Goal: Navigation & Orientation: Find specific page/section

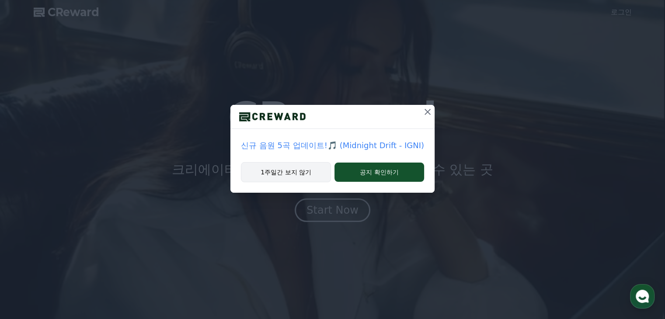
click at [306, 174] on button "1주일간 보지 않기" at bounding box center [286, 172] width 90 height 20
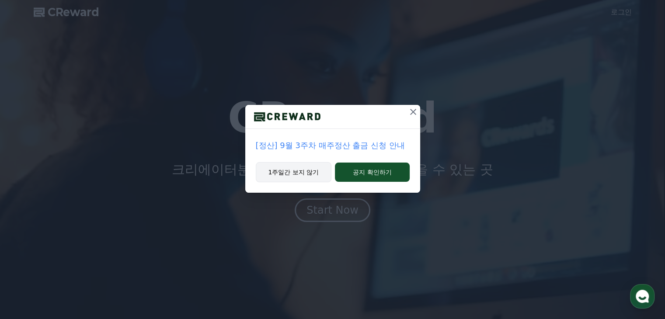
click at [306, 173] on button "1주일간 보지 않기" at bounding box center [294, 172] width 76 height 20
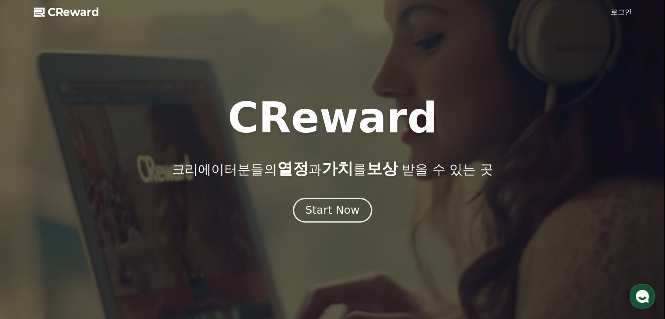
click at [331, 209] on div "Start Now" at bounding box center [332, 210] width 54 height 15
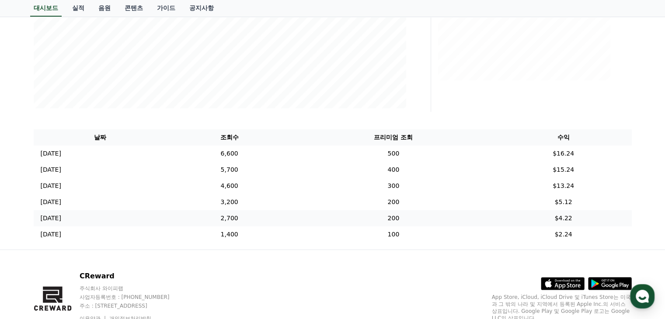
scroll to position [258, 0]
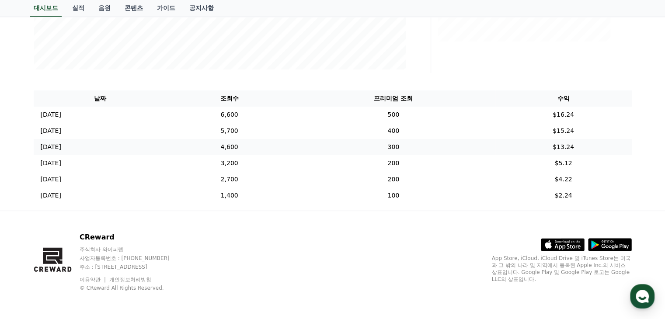
click at [167, 150] on td "[DATE] 12/03" at bounding box center [101, 147] width 134 height 16
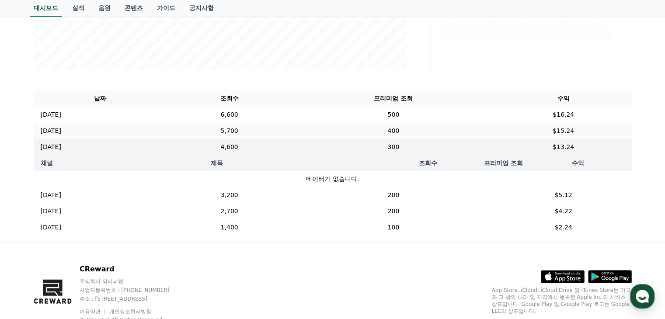
click at [167, 129] on td "[DATE] 12/04" at bounding box center [101, 131] width 134 height 16
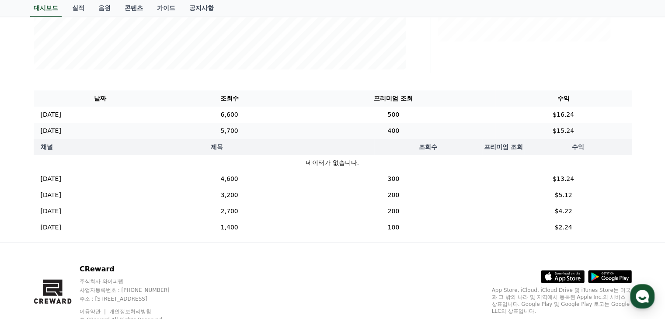
click at [167, 123] on td "[DATE] 12/04" at bounding box center [101, 131] width 134 height 16
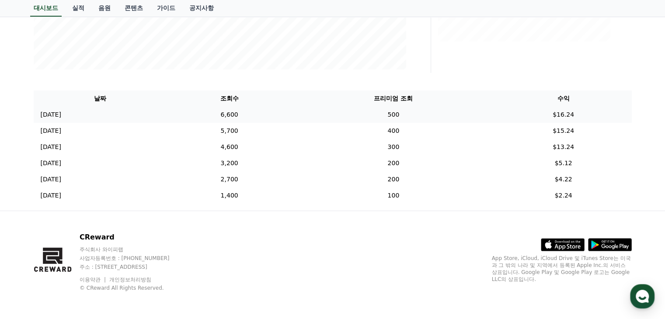
click at [167, 113] on td "[DATE] 12/05" at bounding box center [101, 115] width 134 height 16
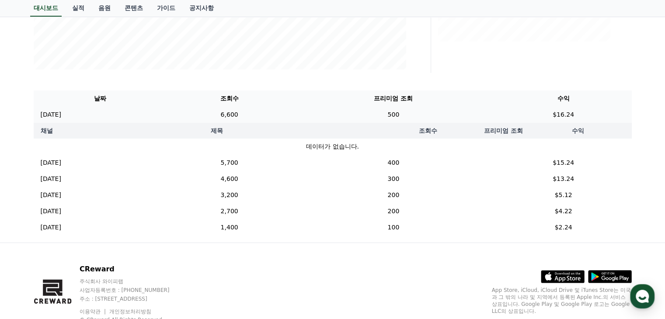
click at [167, 114] on td "[DATE] 12/05" at bounding box center [101, 115] width 134 height 16
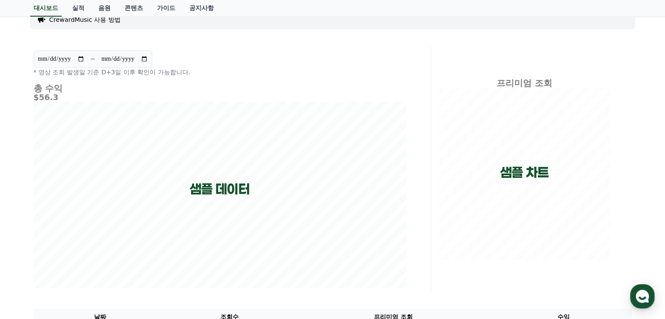
scroll to position [0, 0]
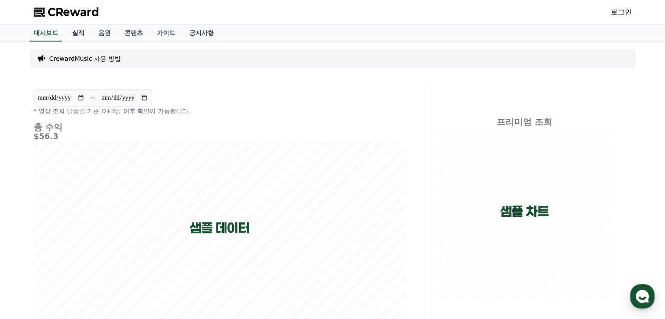
click at [80, 32] on link "실적" at bounding box center [78, 33] width 26 height 17
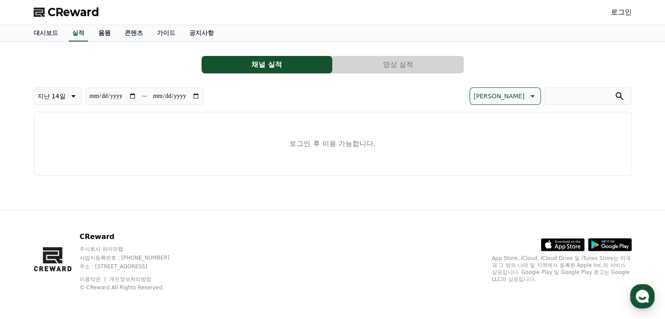
click at [96, 32] on link "음원" at bounding box center [104, 33] width 26 height 17
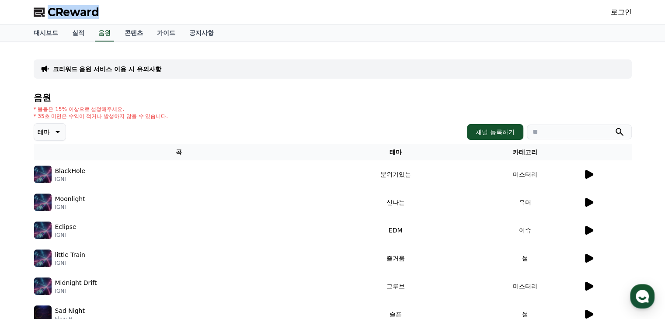
drag, startPoint x: 104, startPoint y: 14, endPoint x: 50, endPoint y: 13, distance: 53.8
click at [50, 13] on div "CReward 로그인" at bounding box center [333, 12] width 612 height 24
copy span "CReward"
click at [136, 32] on link "콘텐츠" at bounding box center [134, 33] width 32 height 17
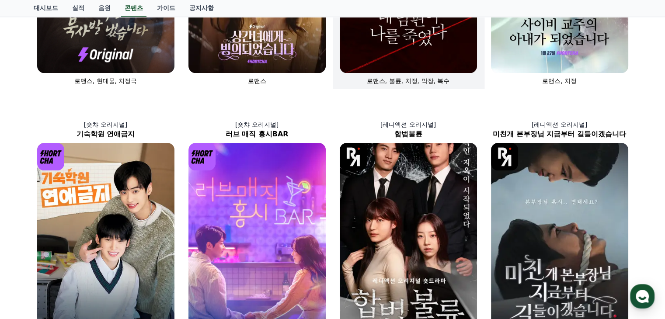
scroll to position [44, 0]
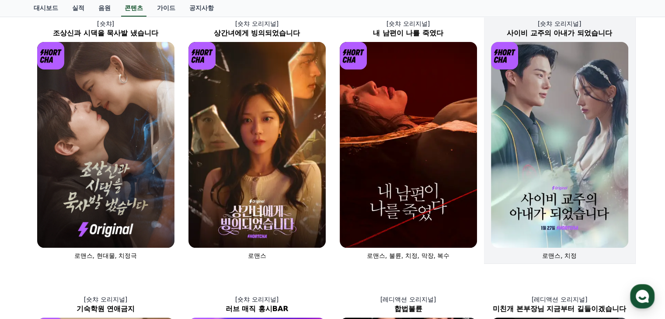
click at [568, 115] on img at bounding box center [559, 145] width 137 height 206
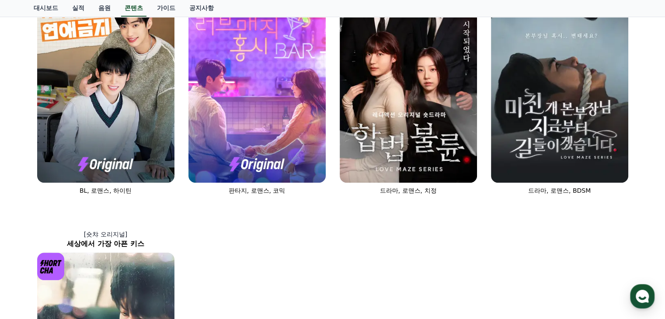
scroll to position [48, 0]
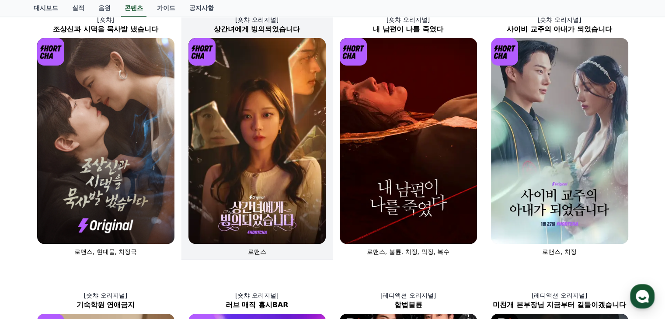
drag, startPoint x: 276, startPoint y: 174, endPoint x: 291, endPoint y: 44, distance: 130.2
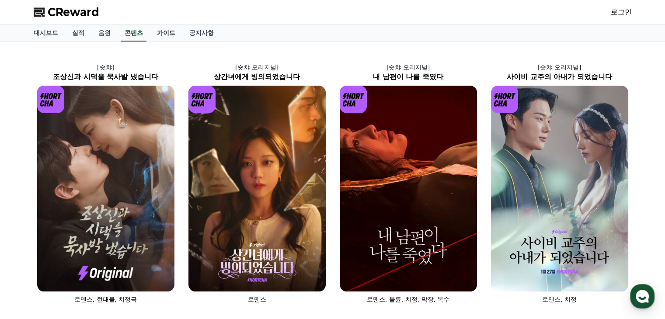
click at [172, 30] on link "가이드" at bounding box center [166, 33] width 32 height 17
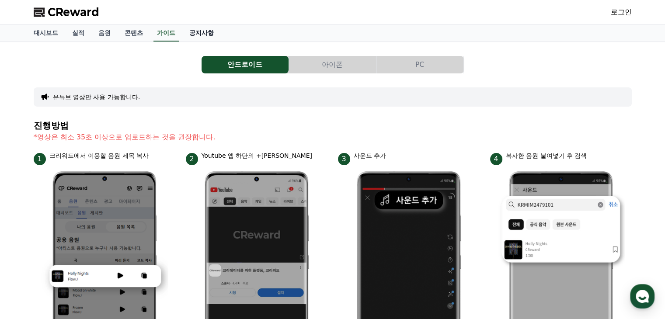
click at [199, 35] on link "공지사항" at bounding box center [201, 33] width 38 height 17
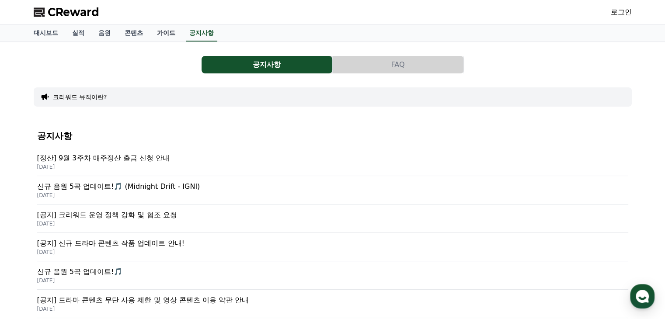
click at [166, 31] on link "가이드" at bounding box center [166, 33] width 32 height 17
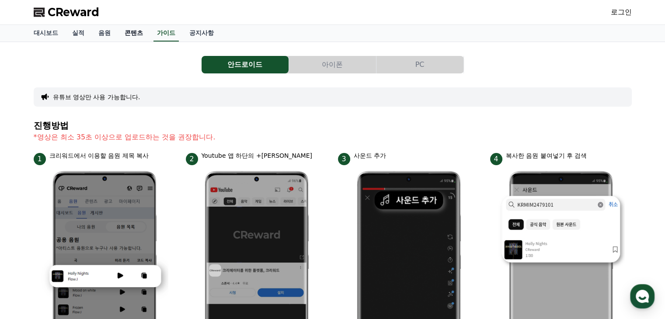
click at [129, 32] on link "콘텐츠" at bounding box center [134, 33] width 32 height 17
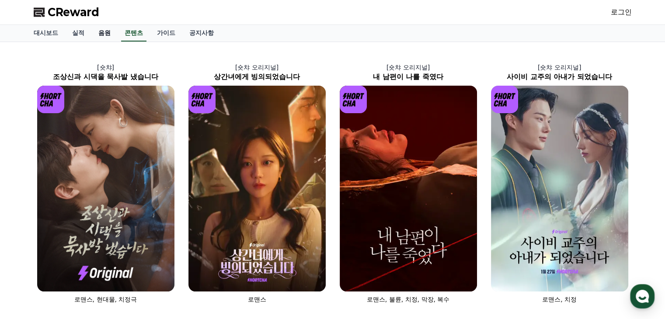
click at [109, 33] on link "음원" at bounding box center [104, 33] width 26 height 17
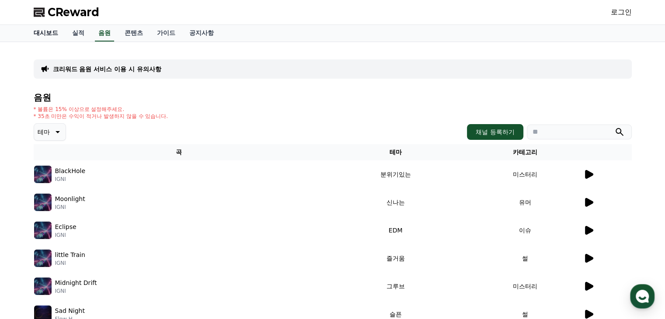
click at [61, 34] on link "대시보드" at bounding box center [46, 33] width 38 height 17
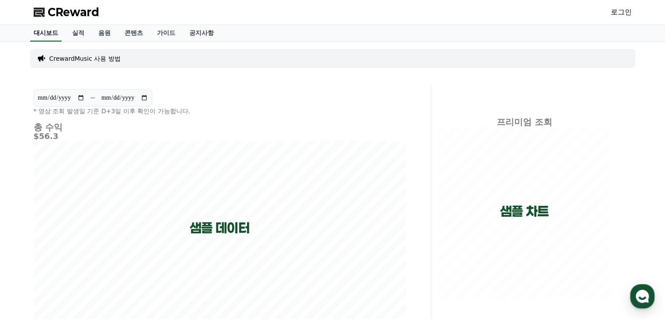
click at [36, 33] on link "대시보드" at bounding box center [45, 33] width 31 height 17
click at [35, 31] on link "대시보드" at bounding box center [45, 33] width 31 height 17
click at [87, 7] on span "CReward" at bounding box center [74, 12] width 52 height 14
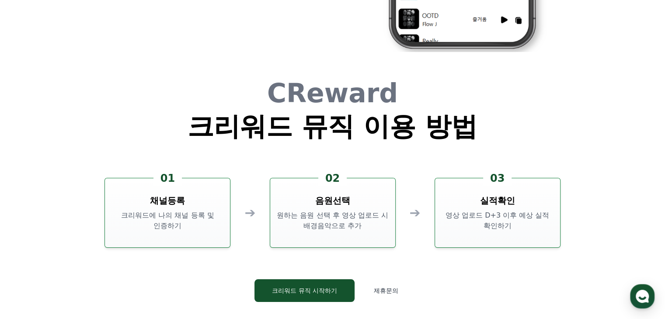
scroll to position [2369, 0]
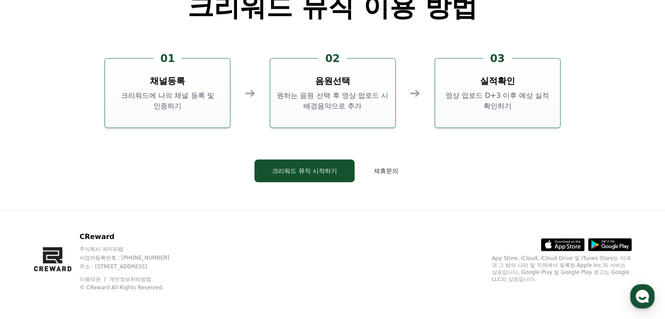
drag, startPoint x: 585, startPoint y: 190, endPoint x: 582, endPoint y: 300, distance: 109.4
click at [303, 168] on button "크리워드 뮤직 시작하기" at bounding box center [305, 171] width 100 height 23
